Goal: Navigation & Orientation: Find specific page/section

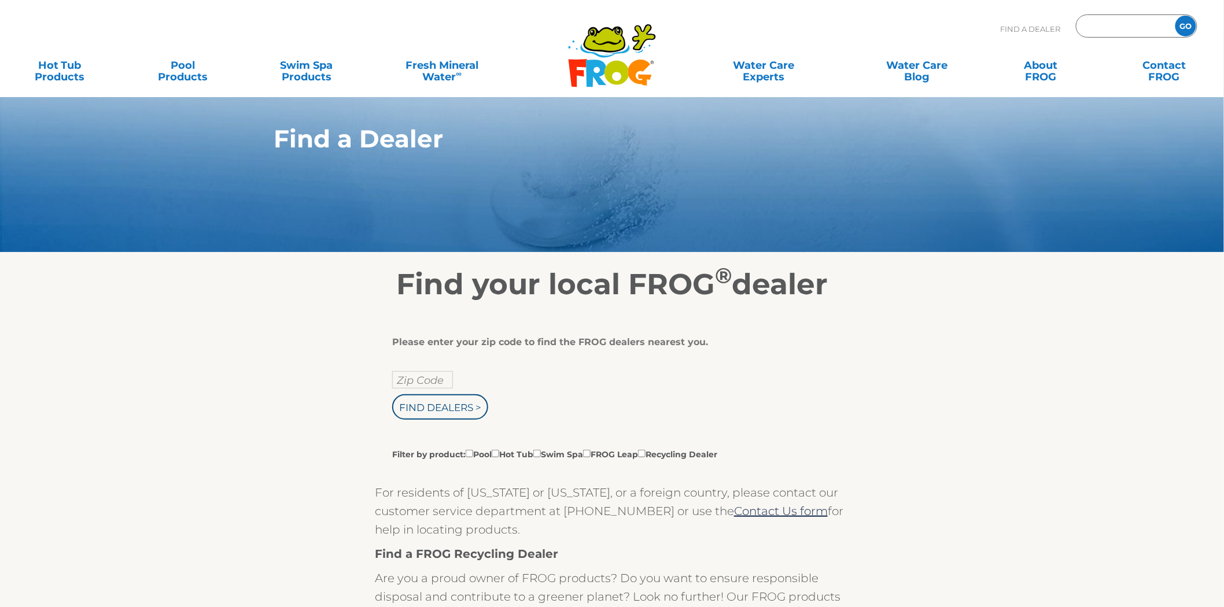
click at [1117, 24] on input "Zip Code Form" at bounding box center [1124, 26] width 78 height 17
type input "55331"
click at [1176, 16] on input "GO" at bounding box center [1186, 26] width 21 height 21
click at [1105, 30] on input "Zip Code Form" at bounding box center [1124, 26] width 78 height 17
type input "55331"
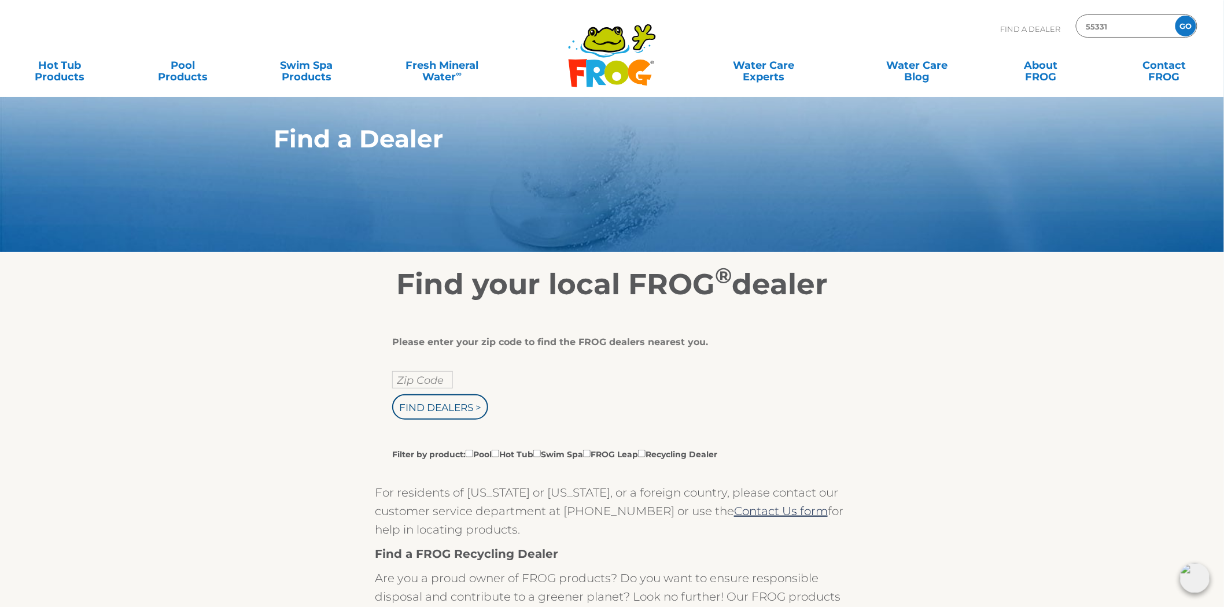
click at [1176, 16] on input "GO" at bounding box center [1186, 26] width 21 height 21
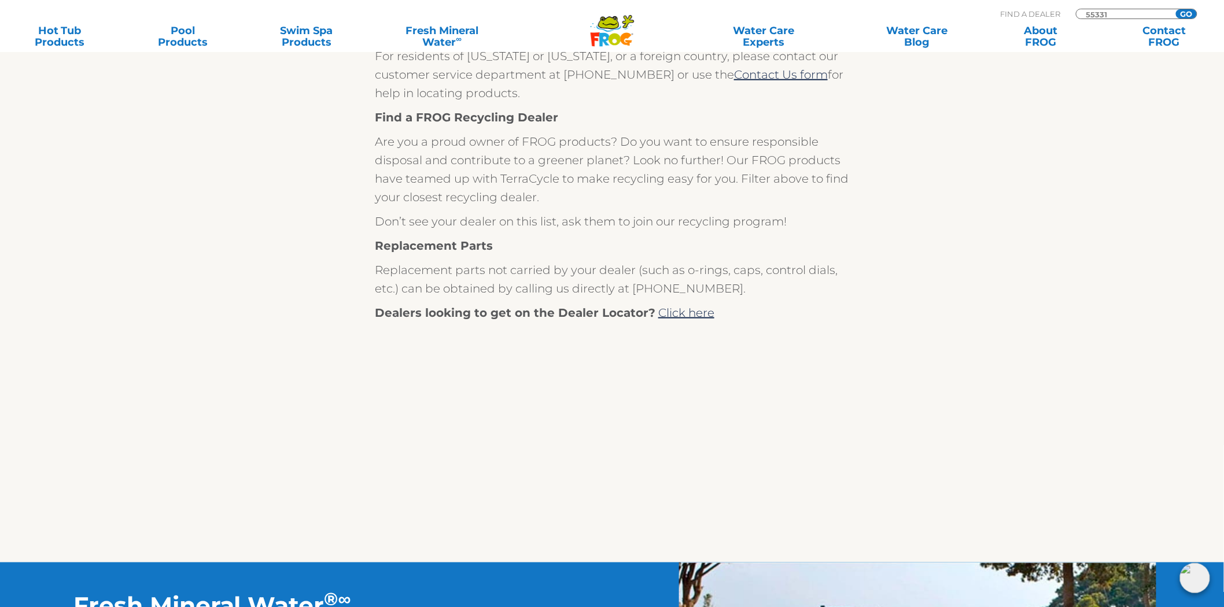
scroll to position [450, 0]
